Goal: Find specific page/section: Find specific page/section

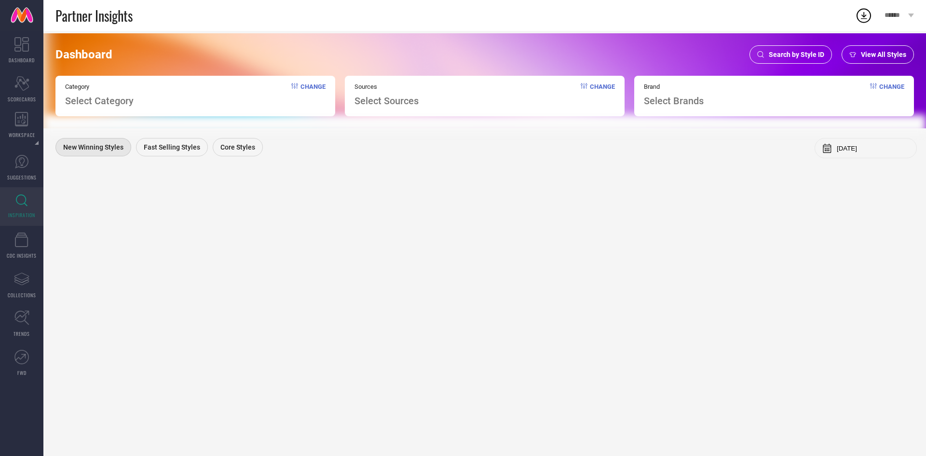
click at [814, 50] on div "Search by Style ID" at bounding box center [791, 54] width 83 height 18
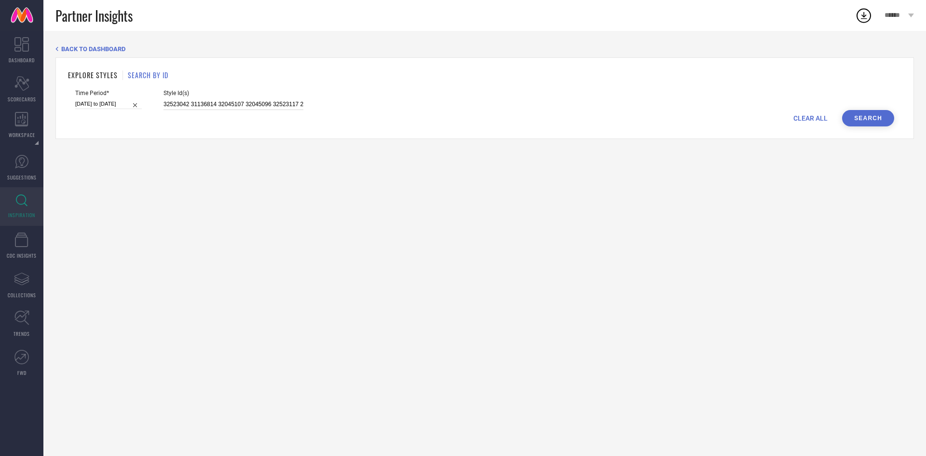
click at [285, 107] on input "32523042 31136814 32045107 32045096 32523117 28583800 31123055 32045113 3113666…" at bounding box center [234, 104] width 140 height 11
paste input "27219008 32045083 31123025 31123358 28983960 32045074 31123341 28583844 3113664…"
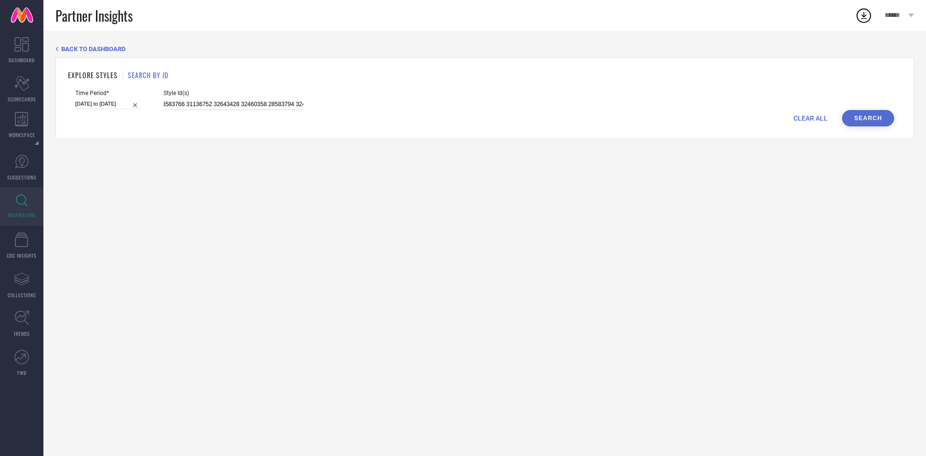
type input "27219008 32045083 31123025 31123358 28983960 32045074 31123341 28583844 3113664…"
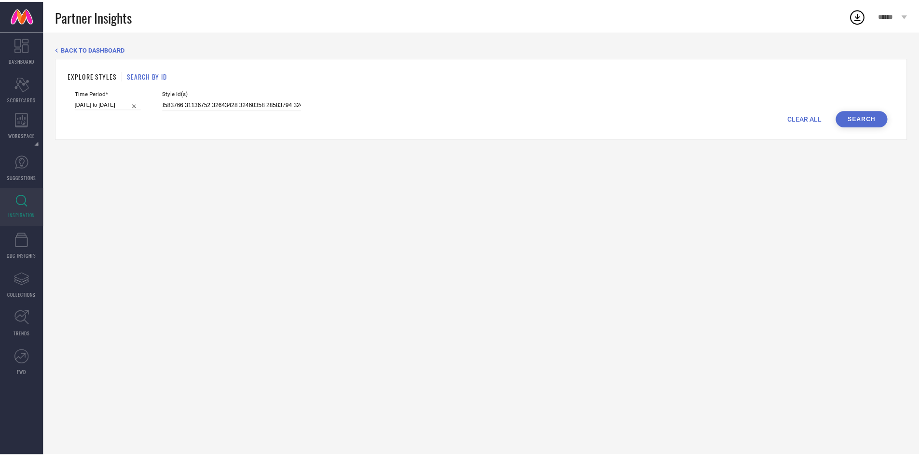
scroll to position [0, 0]
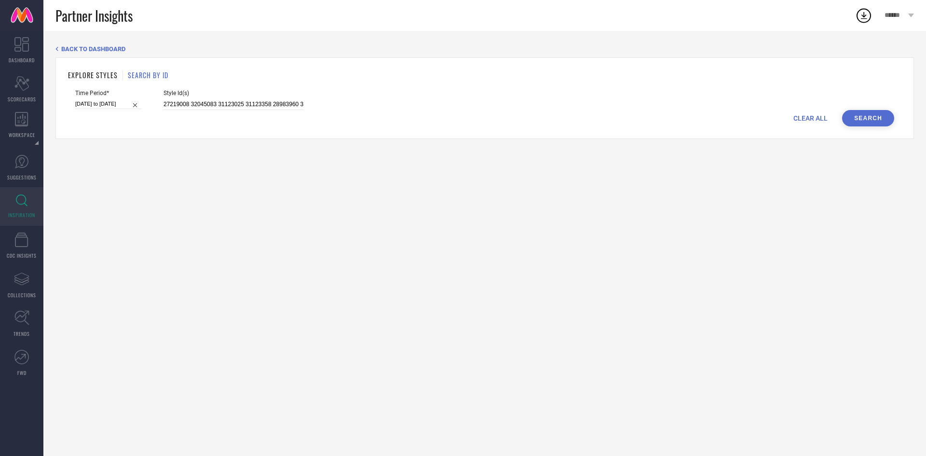
click at [854, 110] on button "Search" at bounding box center [868, 118] width 52 height 16
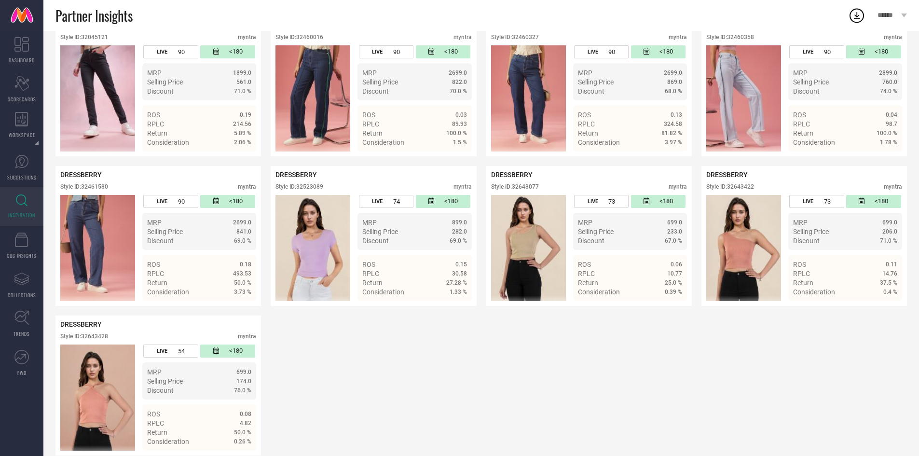
scroll to position [2658, 0]
